Goal: Task Accomplishment & Management: Manage account settings

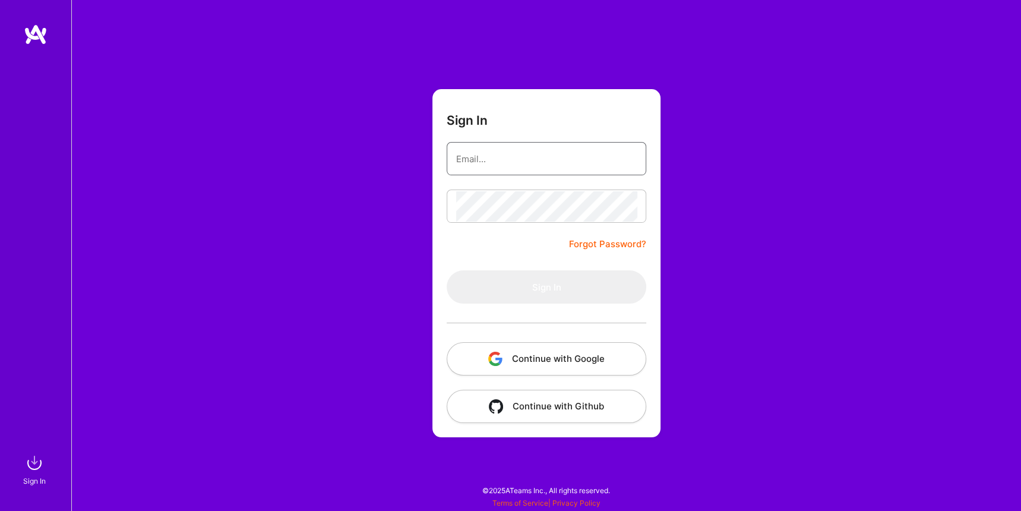
click at [522, 160] on input "email" at bounding box center [546, 159] width 181 height 30
type input "[PERSON_NAME][EMAIL_ADDRESS][DOMAIN_NAME]"
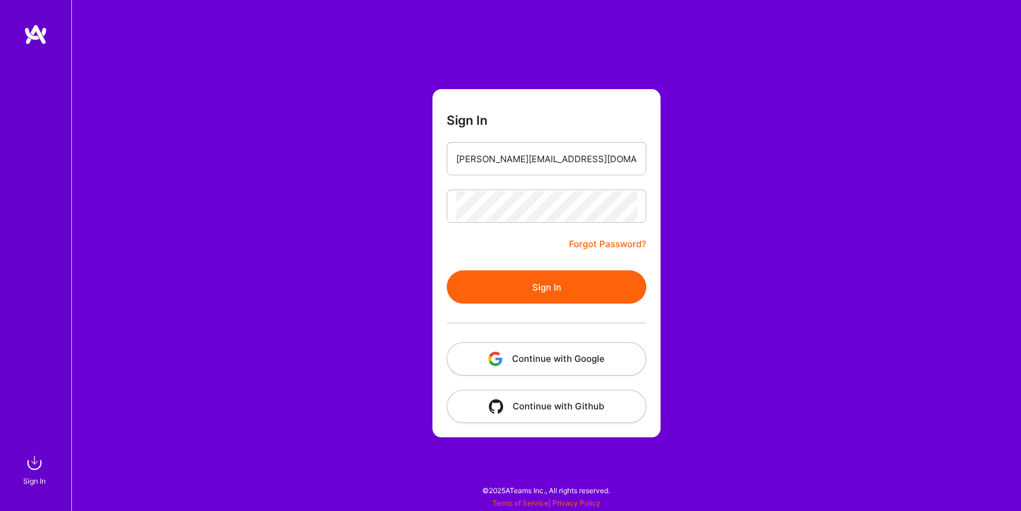
click at [544, 279] on button "Sign In" at bounding box center [547, 286] width 200 height 33
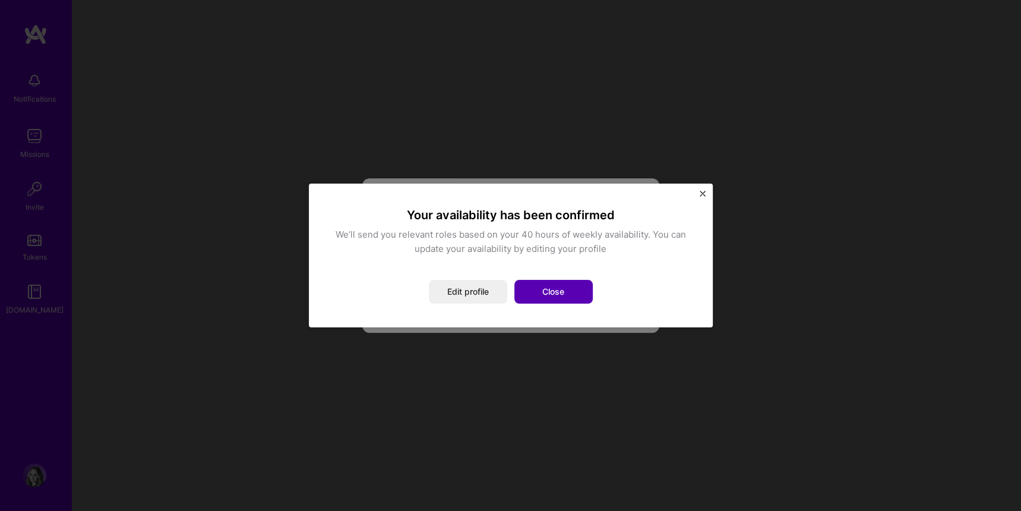
click at [557, 290] on button "Close" at bounding box center [553, 292] width 78 height 24
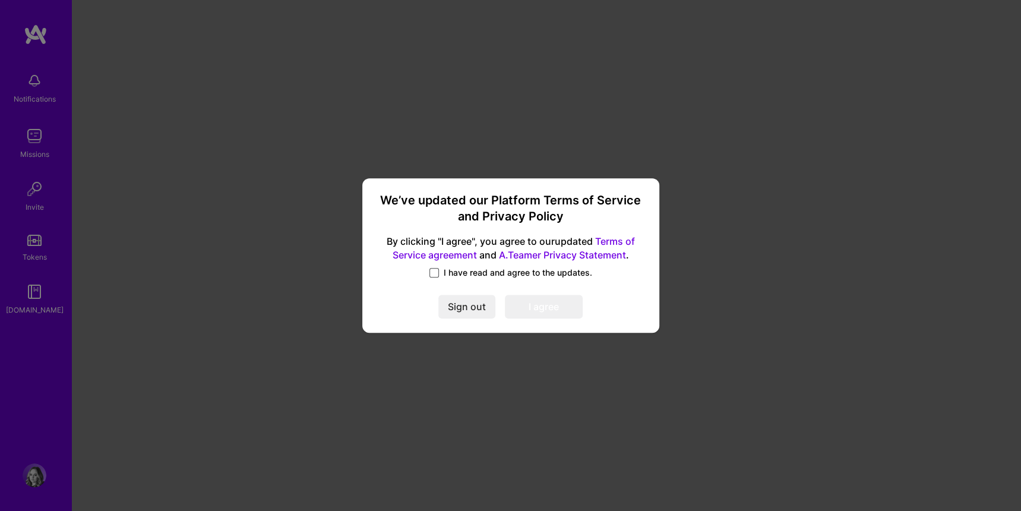
click at [437, 271] on span at bounding box center [434, 273] width 10 height 10
click at [0, 0] on input "I have read and agree to the updates." at bounding box center [0, 0] width 0 height 0
click at [519, 305] on button "I agree" at bounding box center [544, 307] width 78 height 24
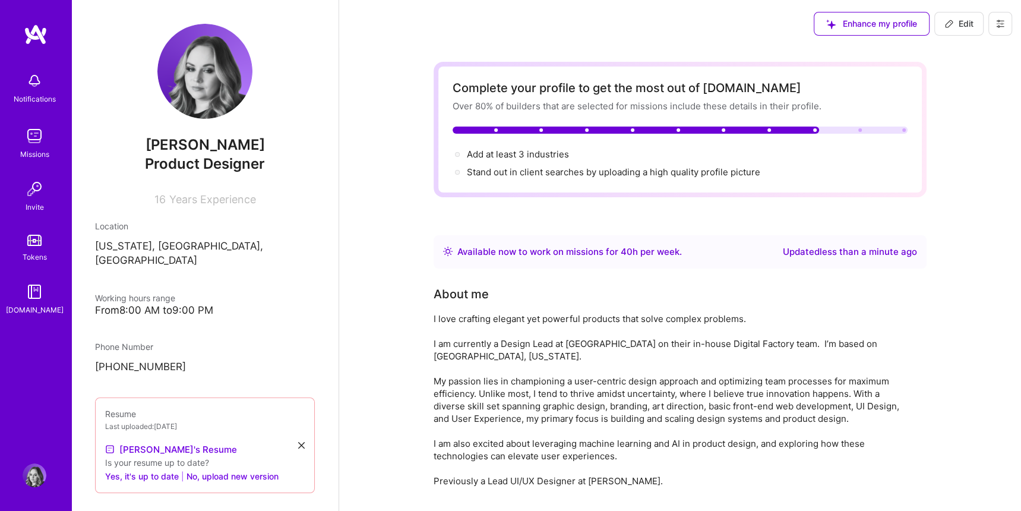
click at [43, 136] on img at bounding box center [35, 136] width 24 height 24
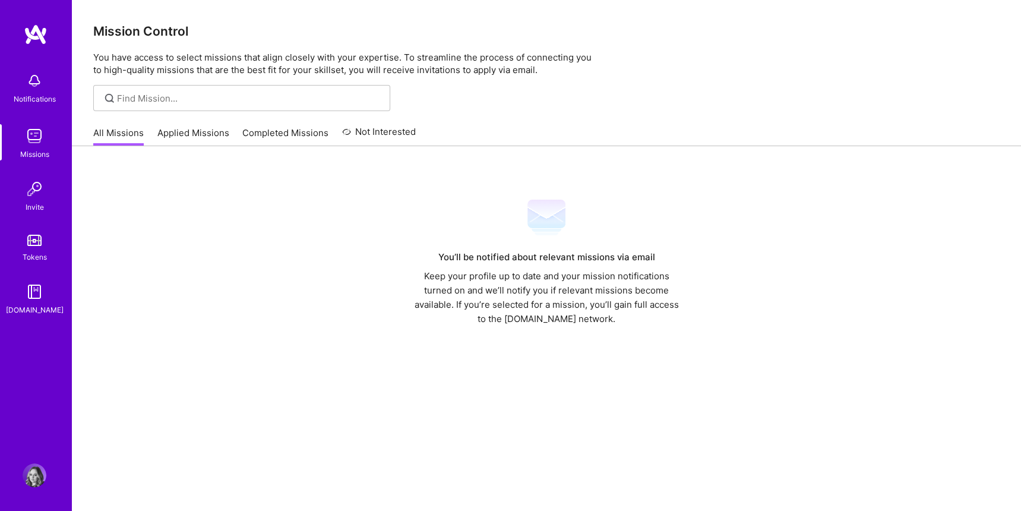
click at [191, 129] on link "Applied Missions" at bounding box center [193, 137] width 72 height 20
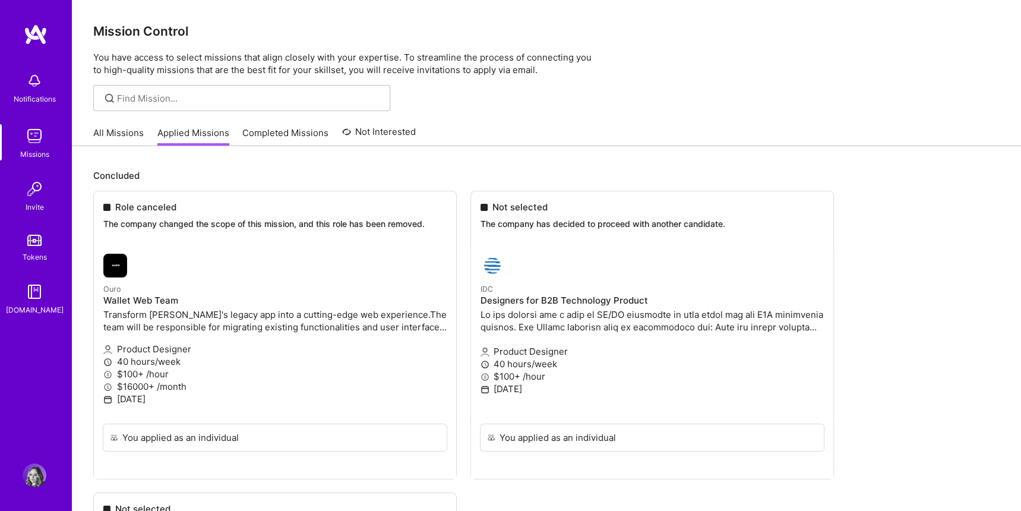
click at [292, 132] on link "Completed Missions" at bounding box center [285, 137] width 86 height 20
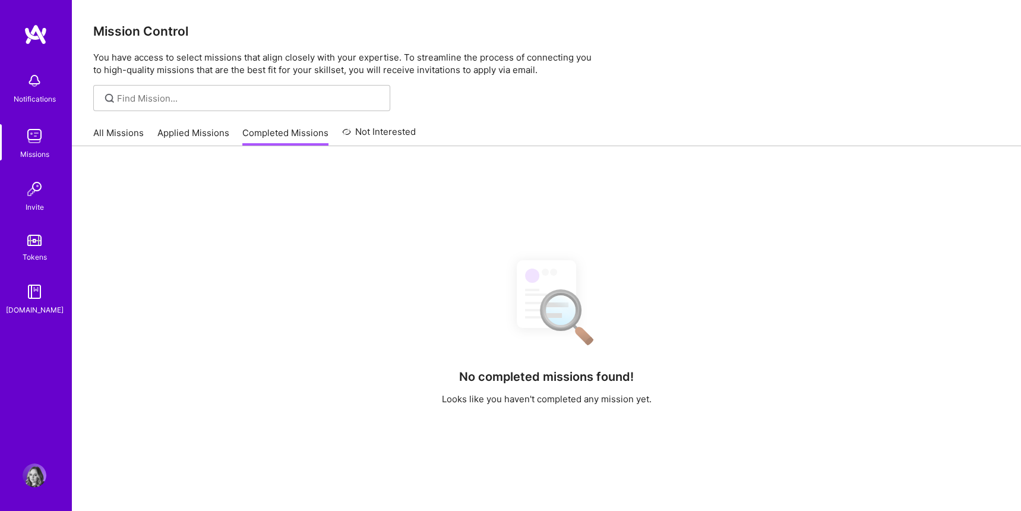
click at [200, 132] on link "Applied Missions" at bounding box center [193, 137] width 72 height 20
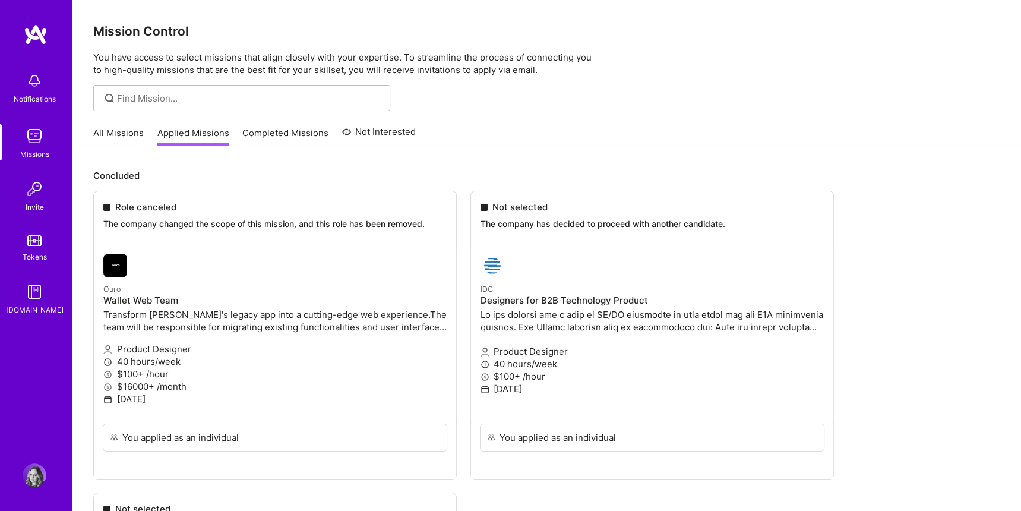
click at [266, 132] on link "Completed Missions" at bounding box center [285, 137] width 86 height 20
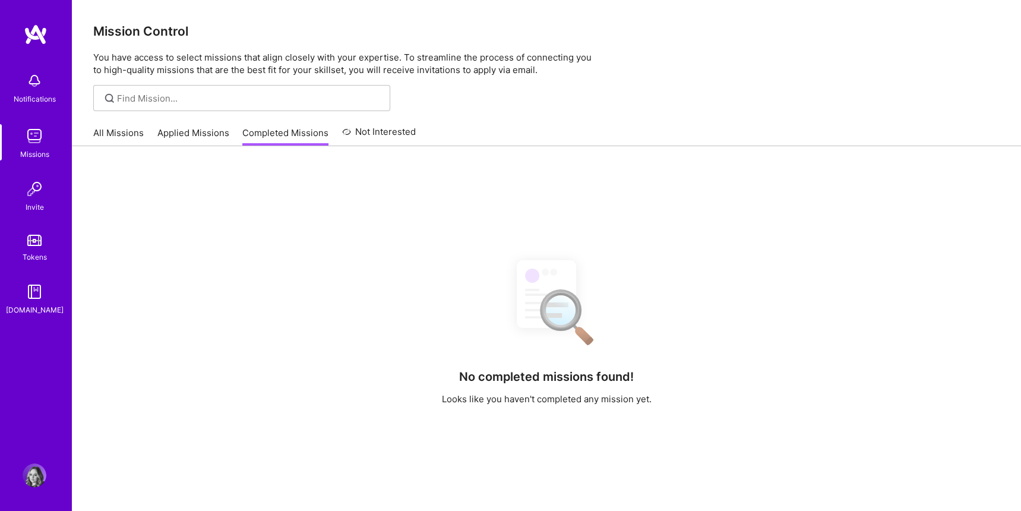
click at [358, 132] on link "Not Interested" at bounding box center [379, 135] width 74 height 21
click at [121, 134] on link "All Missions" at bounding box center [118, 137] width 50 height 20
